Goal: Task Accomplishment & Management: Complete application form

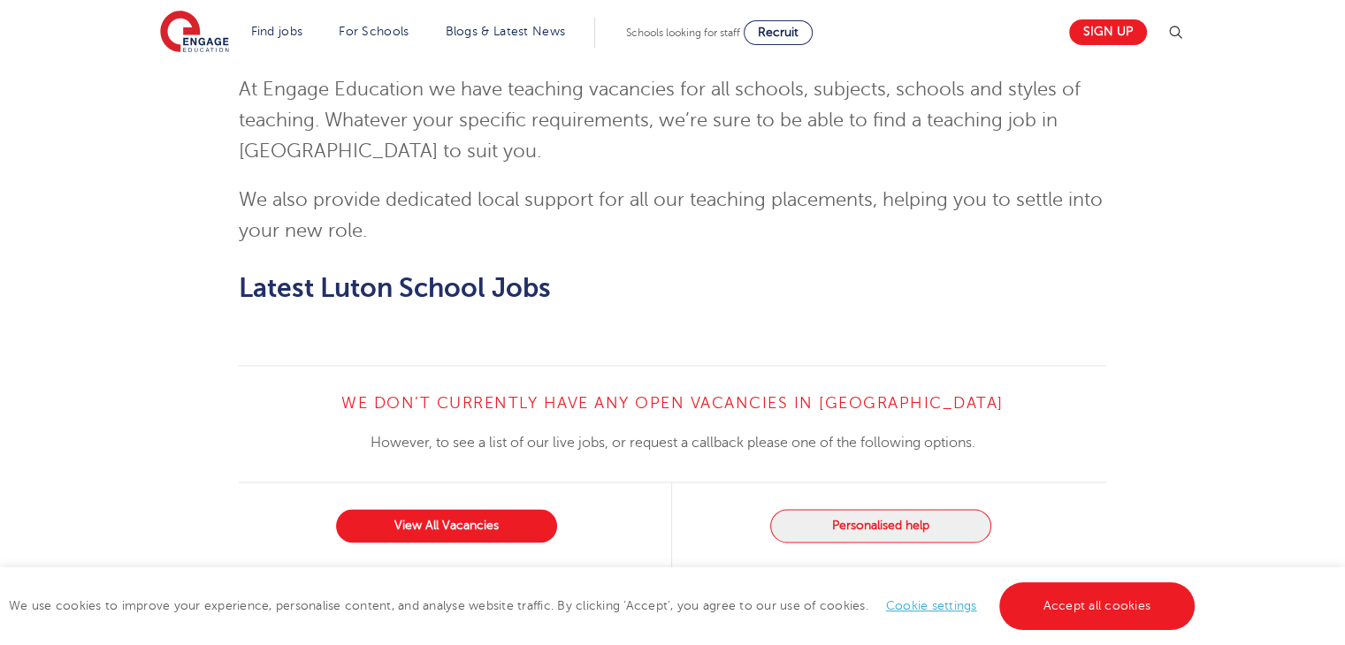
scroll to position [2327, 0]
click at [467, 508] on link "View All Vacancies" at bounding box center [446, 525] width 221 height 34
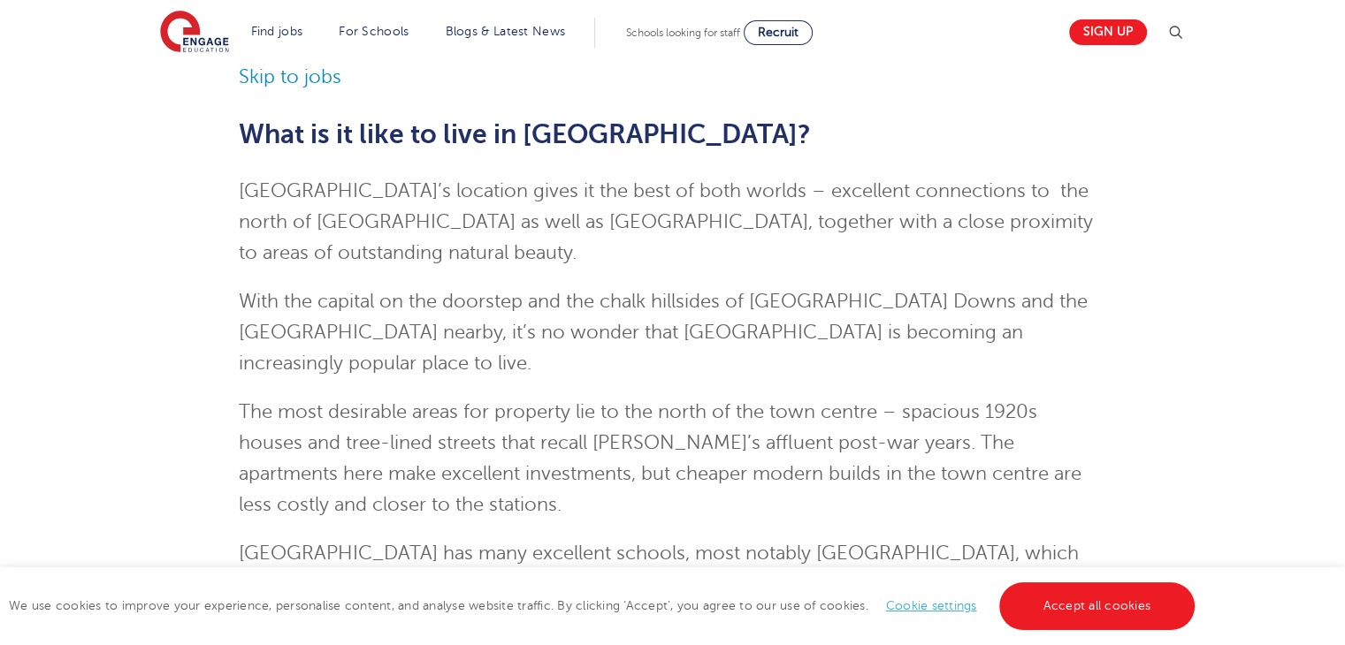
scroll to position [512, 0]
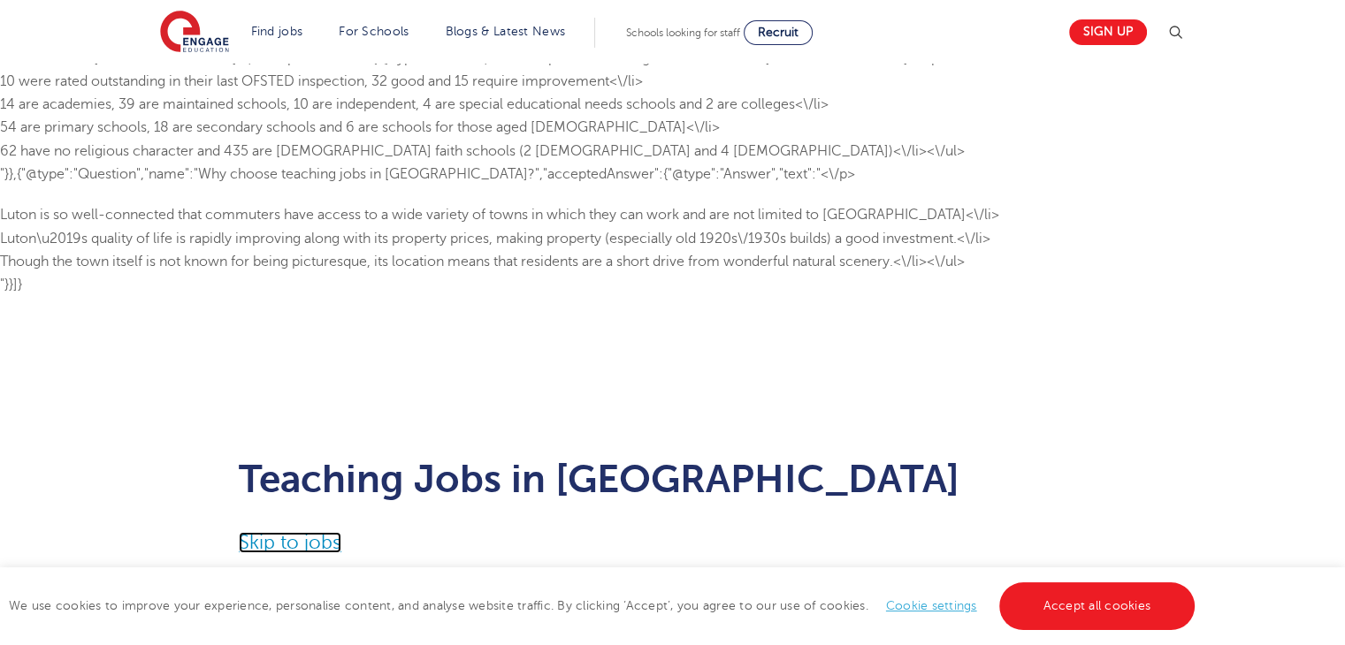
click at [254, 551] on link "Skip to jobs" at bounding box center [290, 542] width 103 height 21
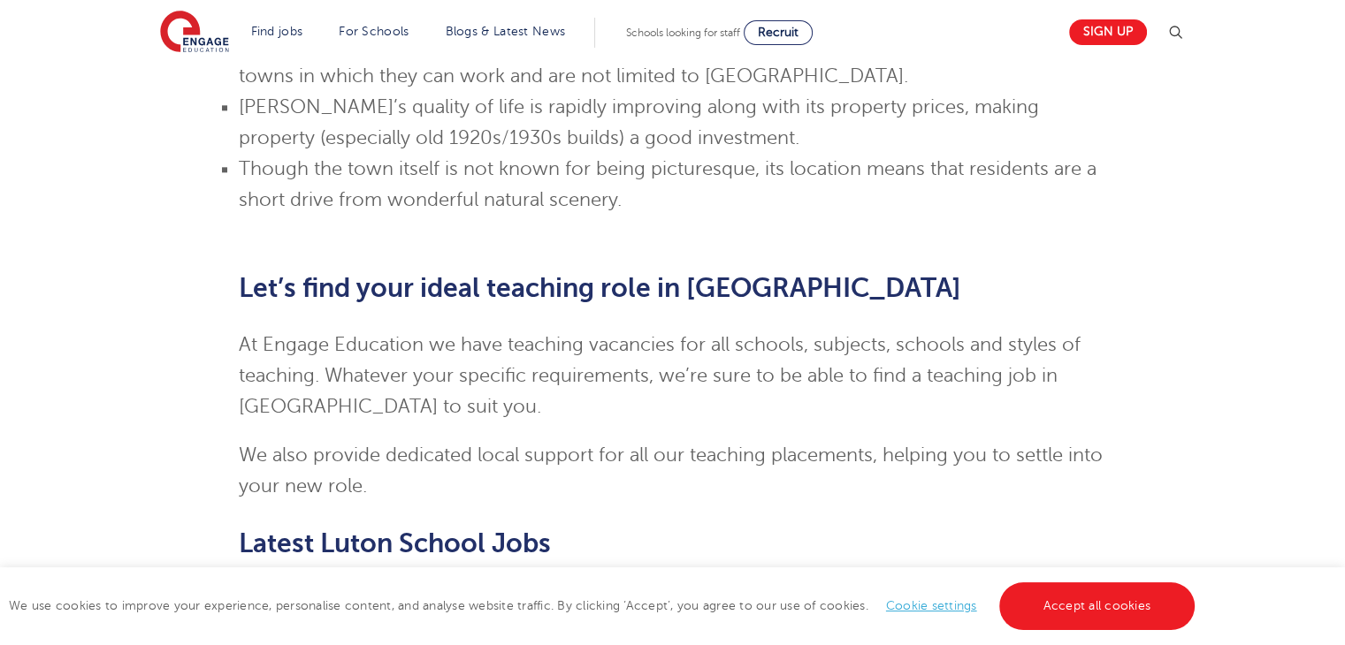
scroll to position [2383, 0]
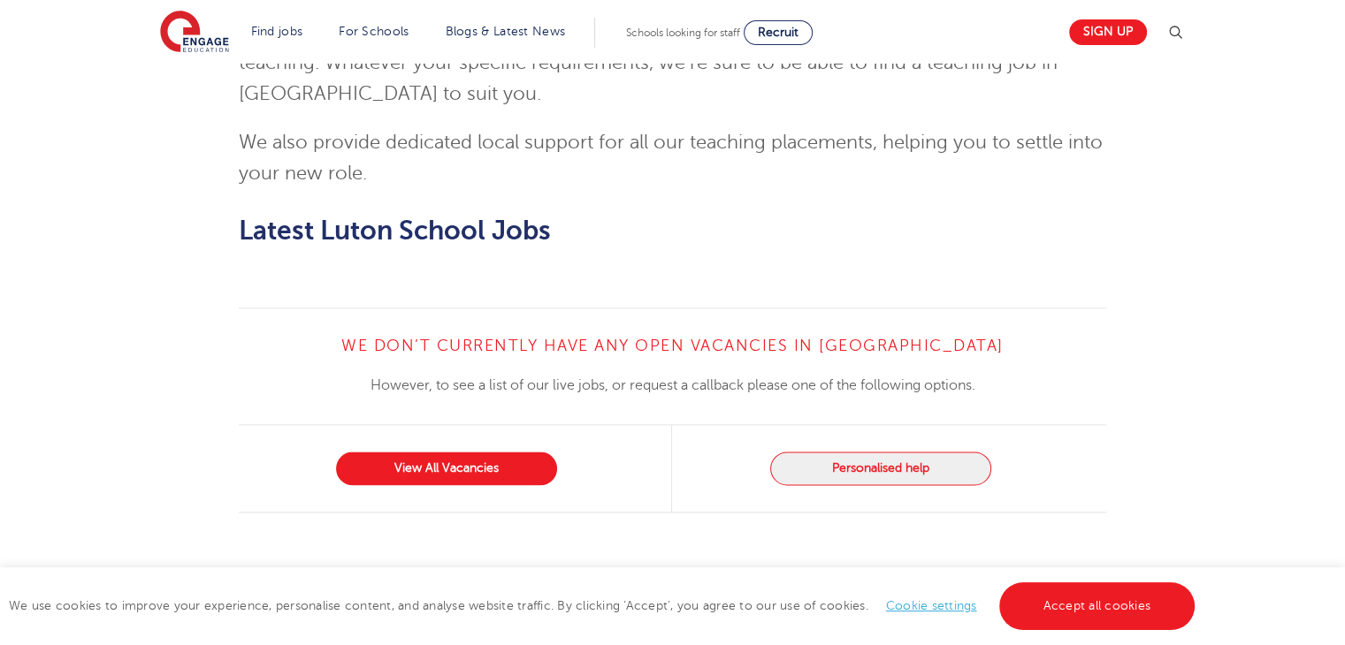
click at [919, 609] on link "Cookie settings" at bounding box center [931, 605] width 91 height 13
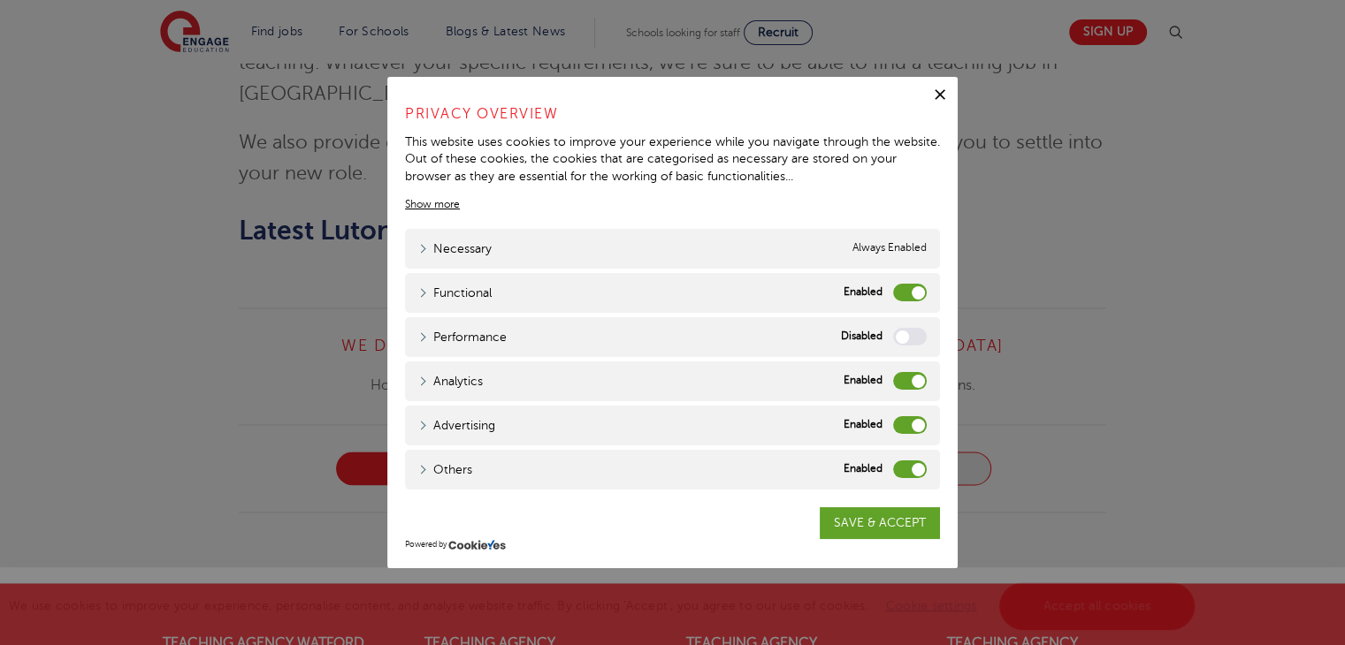
click at [899, 291] on label "Functional" at bounding box center [910, 293] width 34 height 18
click at [0, 0] on input "Functional" at bounding box center [0, 0] width 0 height 0
click at [901, 377] on label "Analytics" at bounding box center [910, 381] width 34 height 18
click at [0, 0] on input "Analytics" at bounding box center [0, 0] width 0 height 0
click at [899, 422] on label "Advertising" at bounding box center [910, 425] width 34 height 18
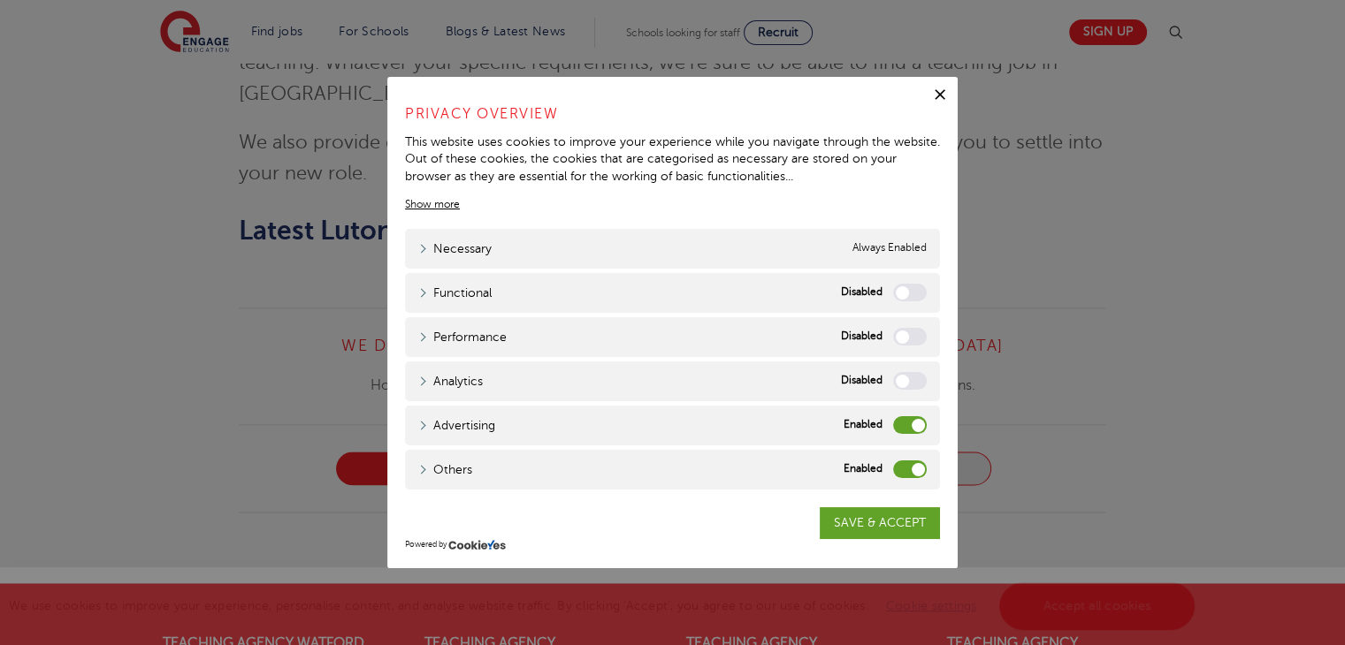
click at [0, 0] on input "Advertising" at bounding box center [0, 0] width 0 height 0
click at [898, 471] on label "Others" at bounding box center [910, 470] width 34 height 18
click at [0, 0] on input "Others" at bounding box center [0, 0] width 0 height 0
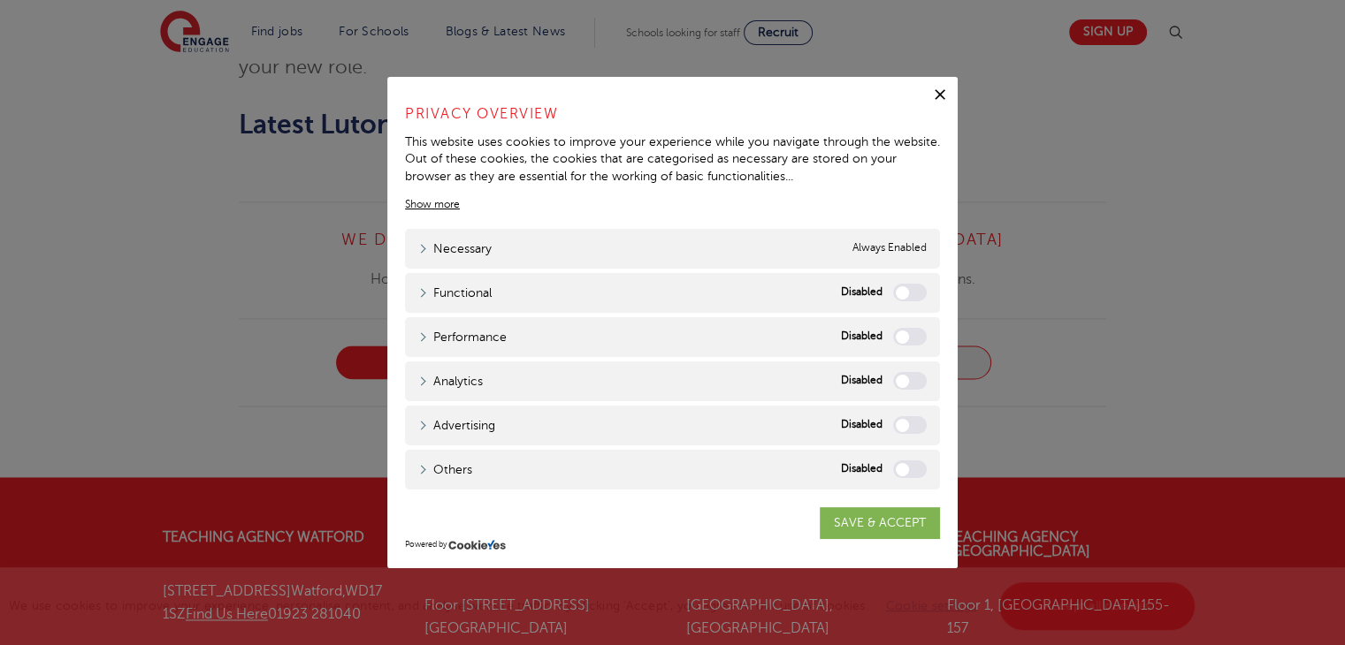
click at [865, 520] on link "SAVE & ACCEPT" at bounding box center [880, 523] width 120 height 32
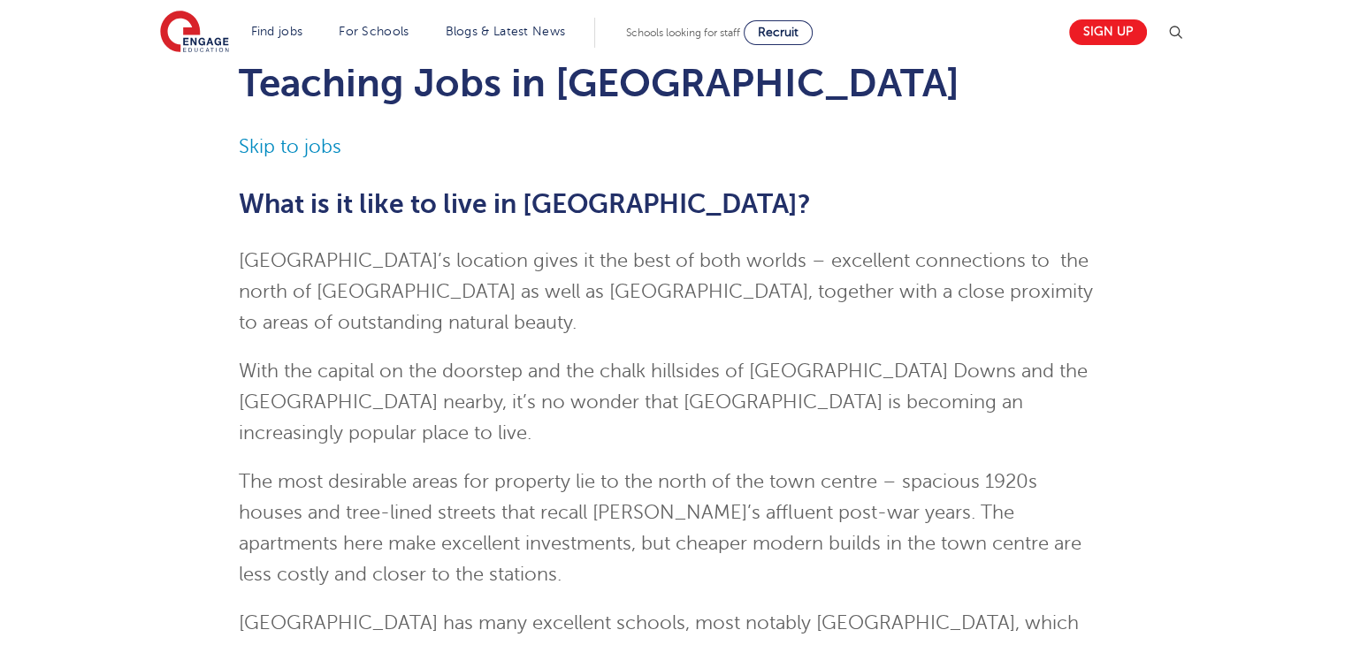
scroll to position [0, 0]
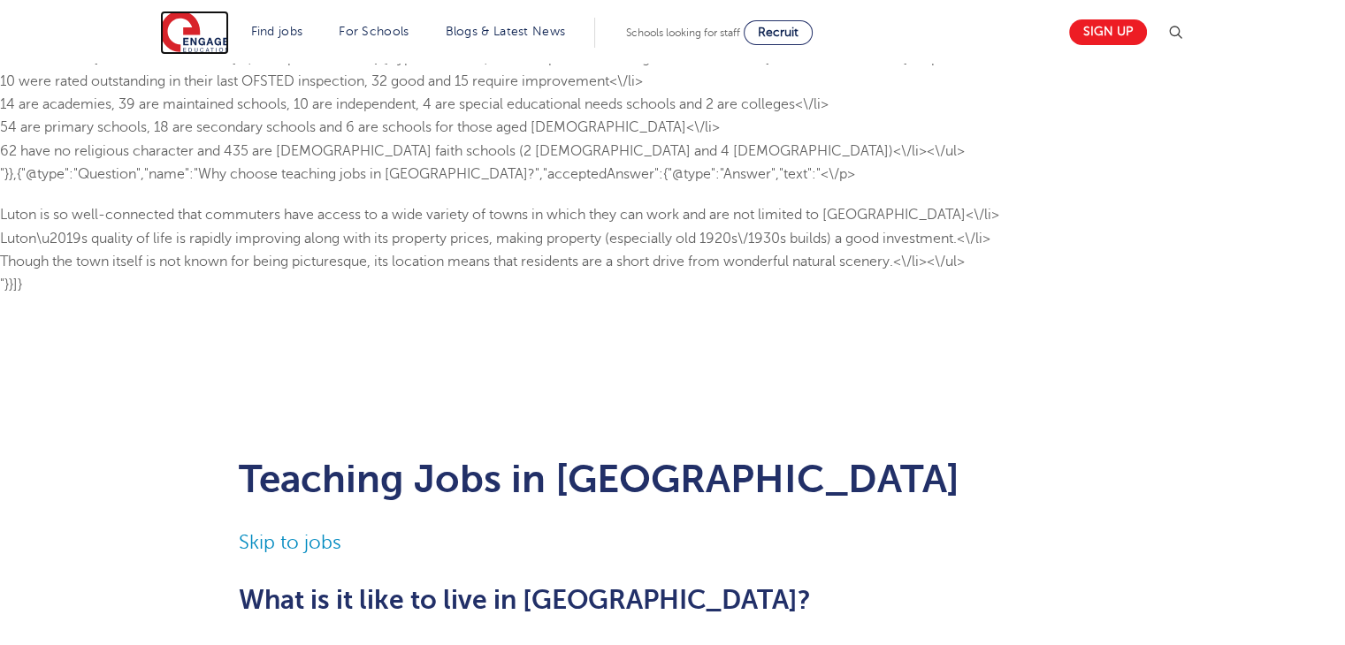
click at [209, 26] on img at bounding box center [194, 33] width 69 height 44
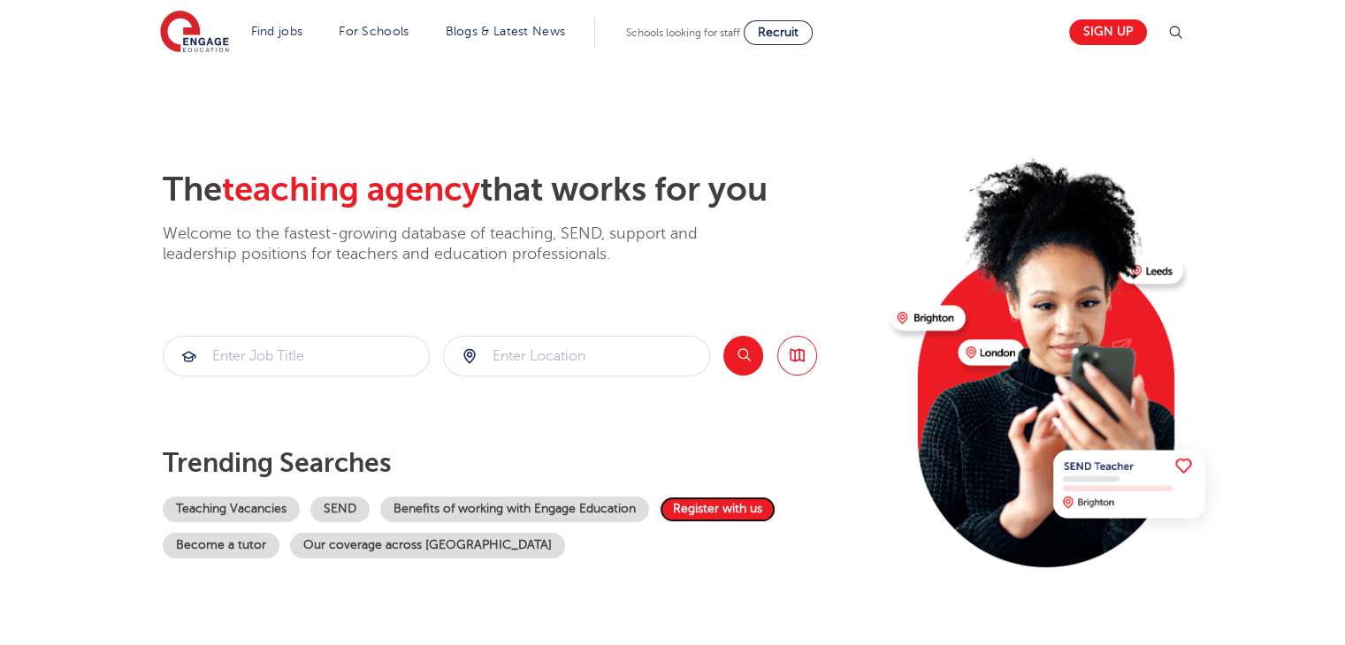
click at [707, 515] on link "Register with us" at bounding box center [718, 510] width 116 height 26
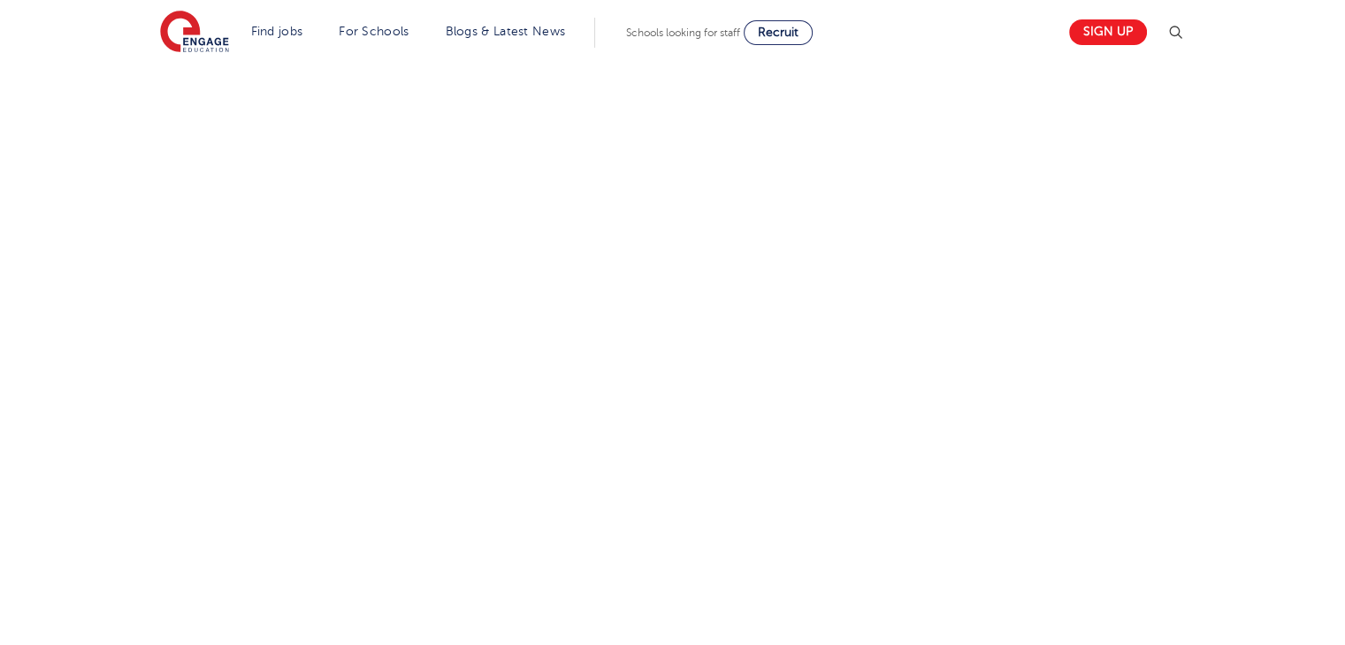
scroll to position [1066, 0]
click at [895, 360] on div "Let us know more about you!" at bounding box center [672, 89] width 1072 height 1100
